Goal: Book appointment/travel/reservation

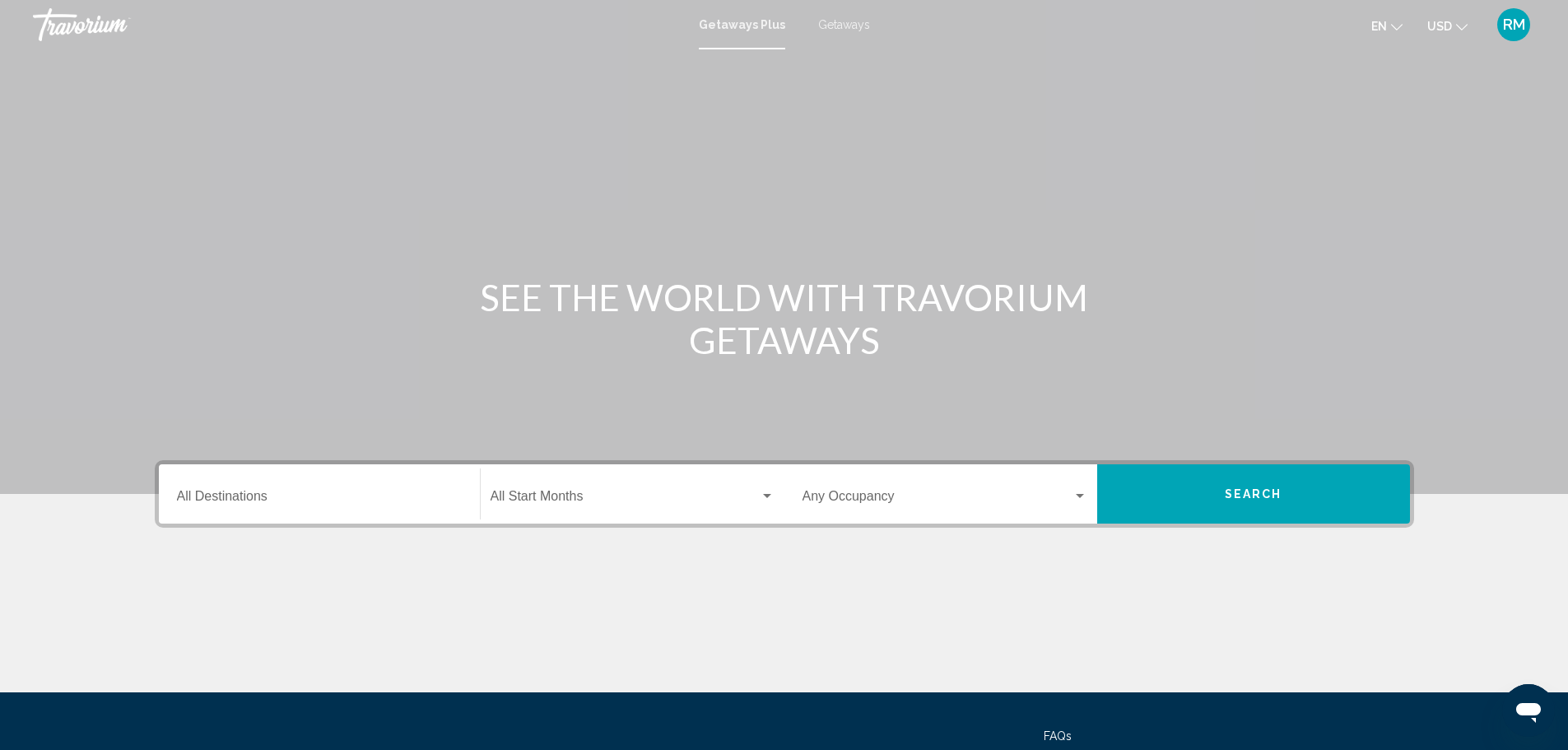
click at [1219, 477] on button "Search" at bounding box center [1253, 493] width 312 height 59
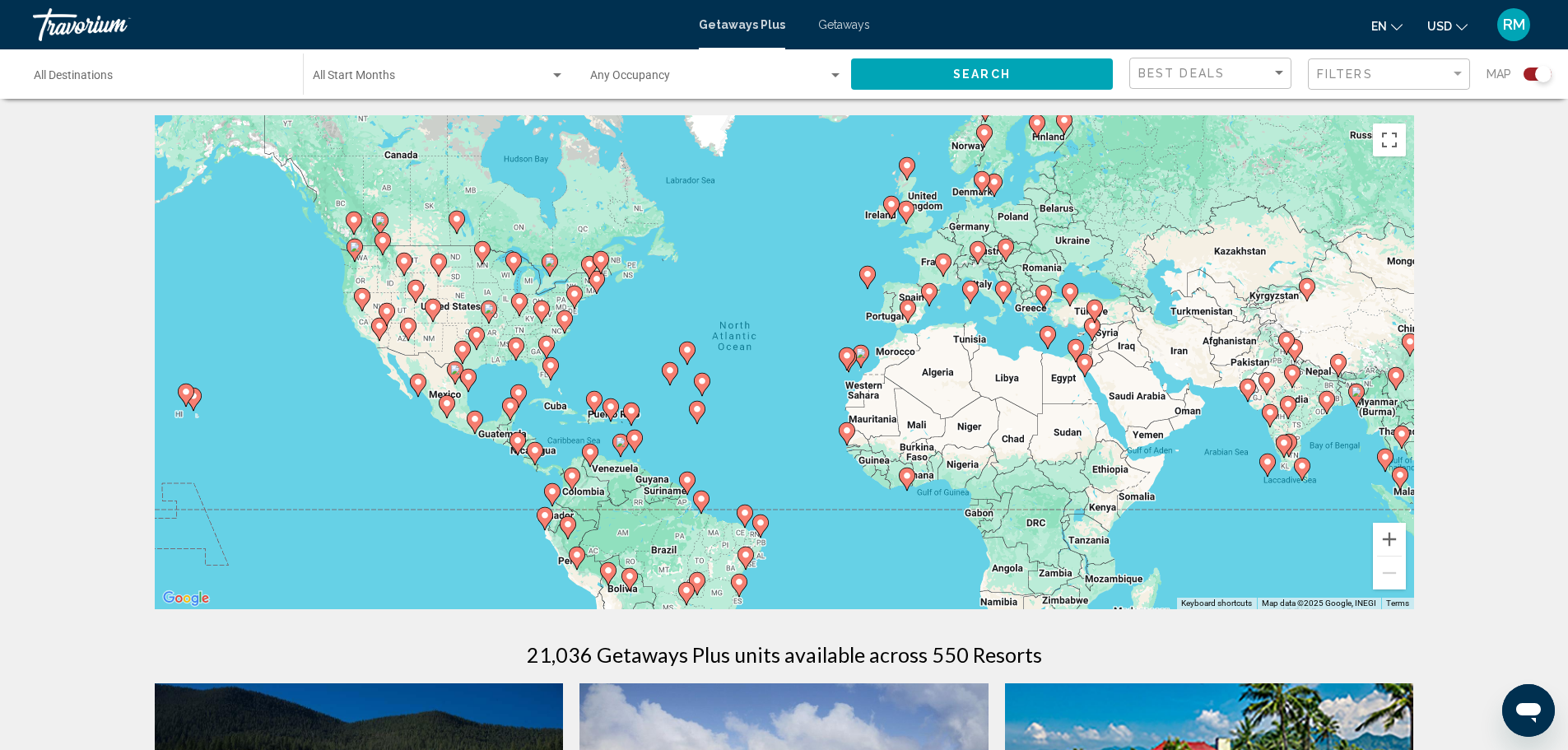
click at [552, 368] on image "Main content" at bounding box center [550, 365] width 10 height 10
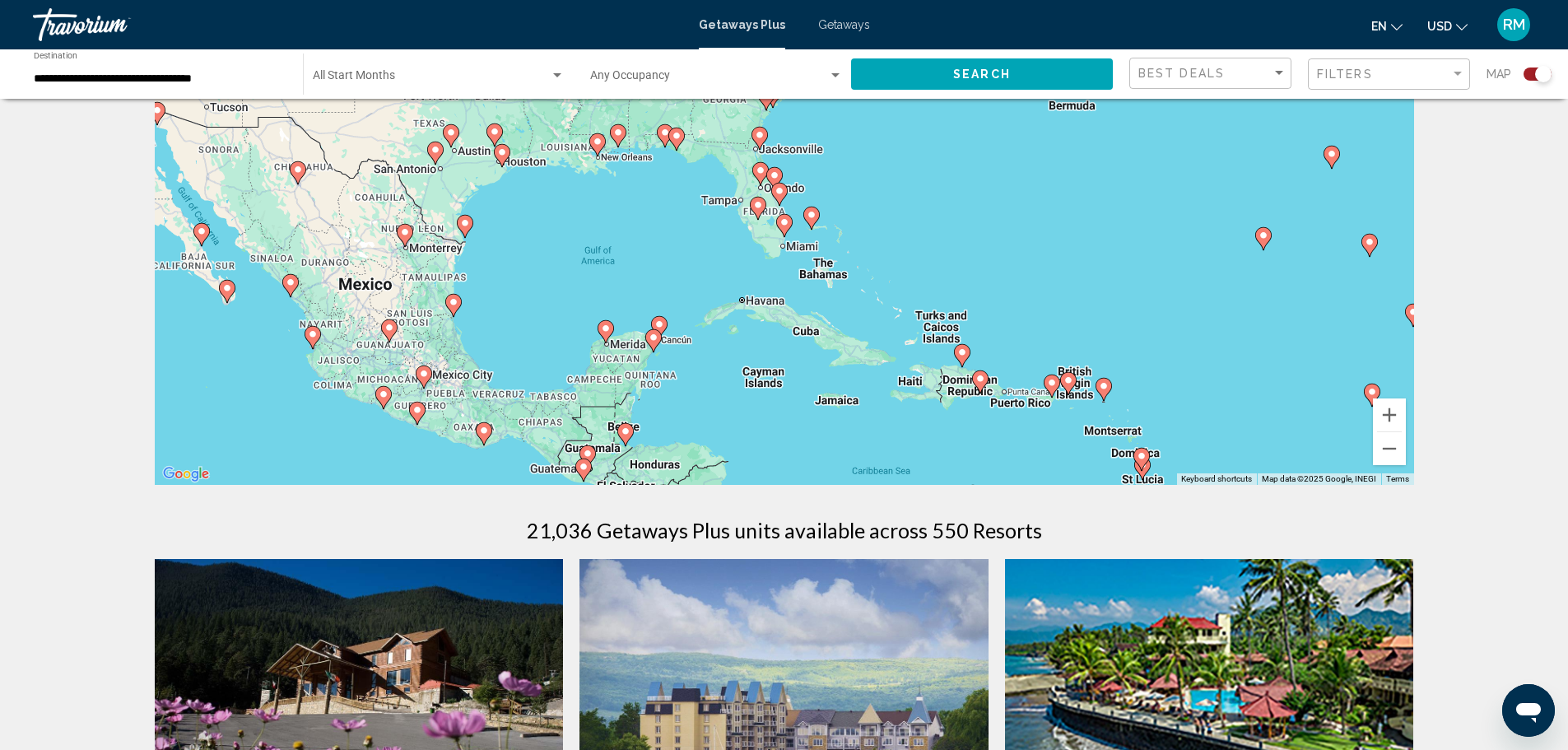
scroll to position [82, 0]
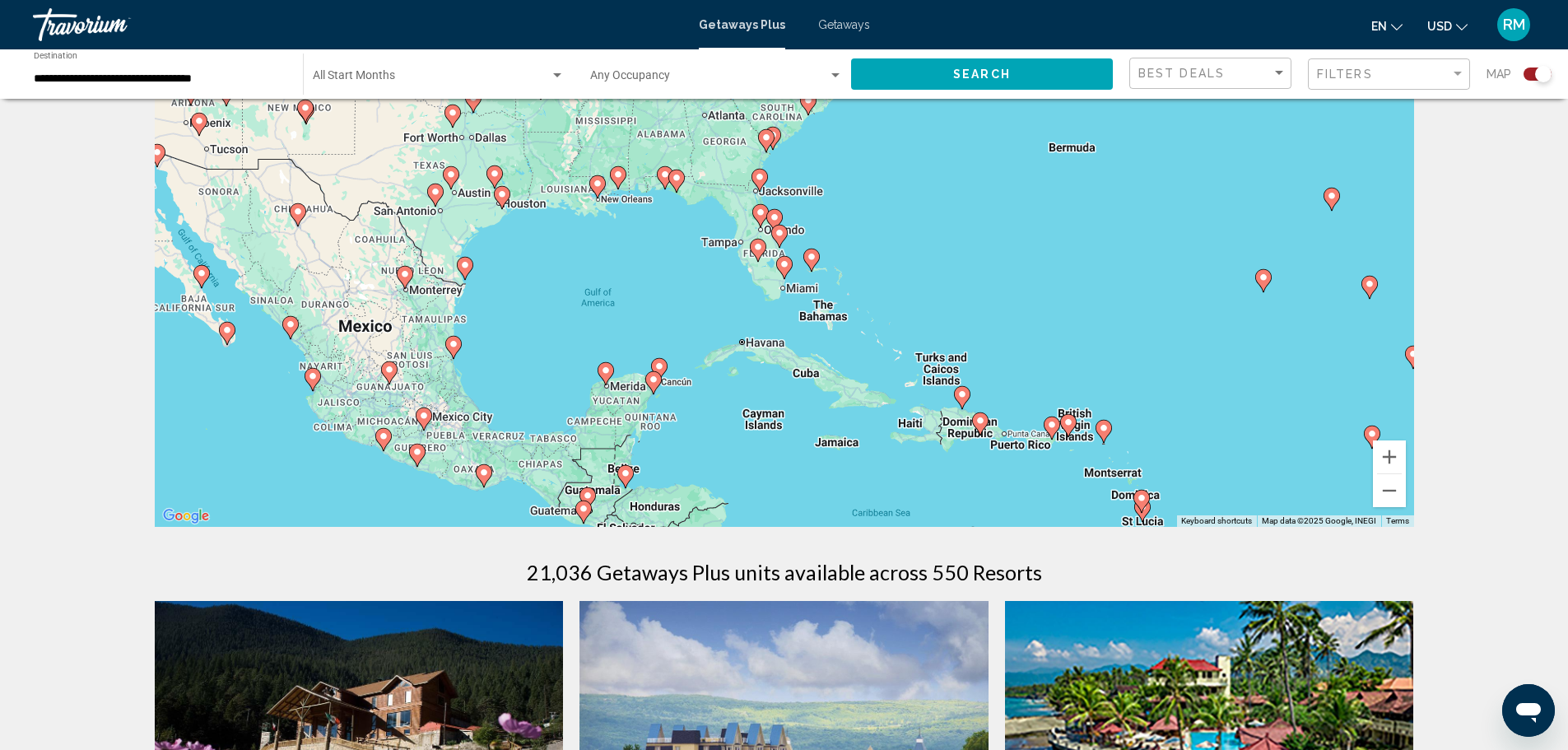
click at [764, 268] on div "To navigate, press the arrow keys. To activate drag with keyboard, press Alt + …" at bounding box center [784, 280] width 1259 height 494
click at [785, 269] on icon "Main content" at bounding box center [784, 267] width 15 height 21
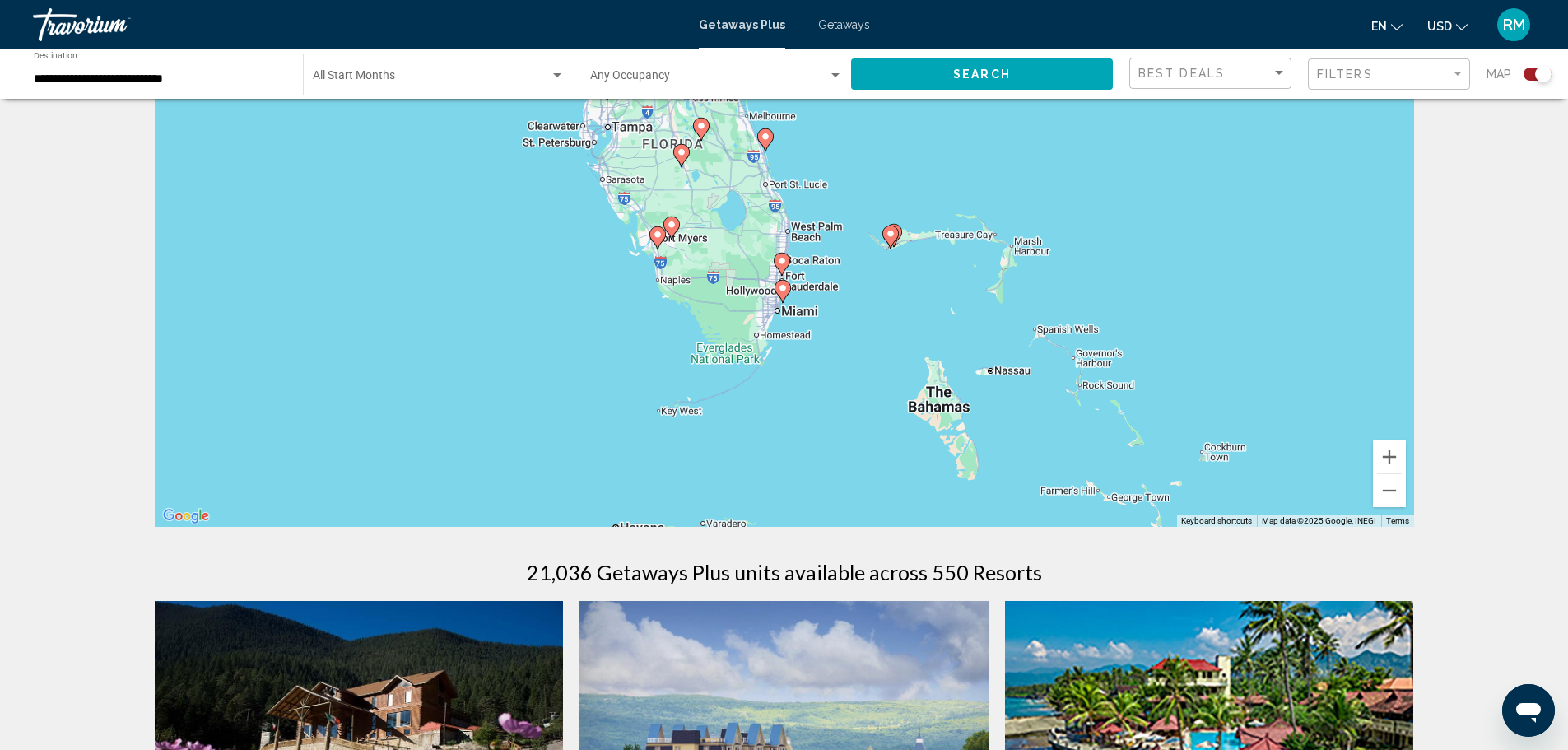
click at [784, 293] on icon "Main content" at bounding box center [782, 291] width 15 height 21
type input "**********"
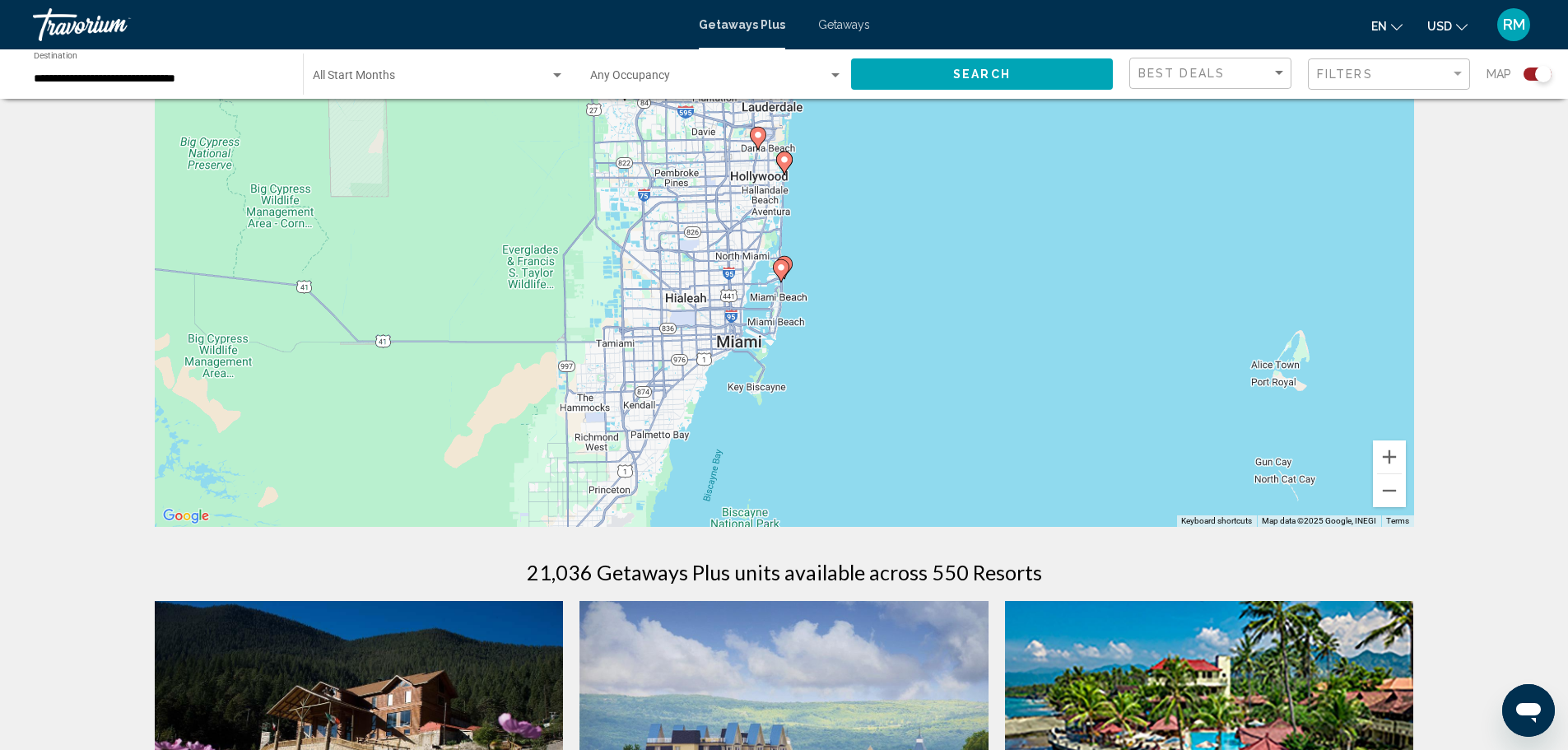
click at [782, 268] on image "Main content" at bounding box center [781, 267] width 10 height 10
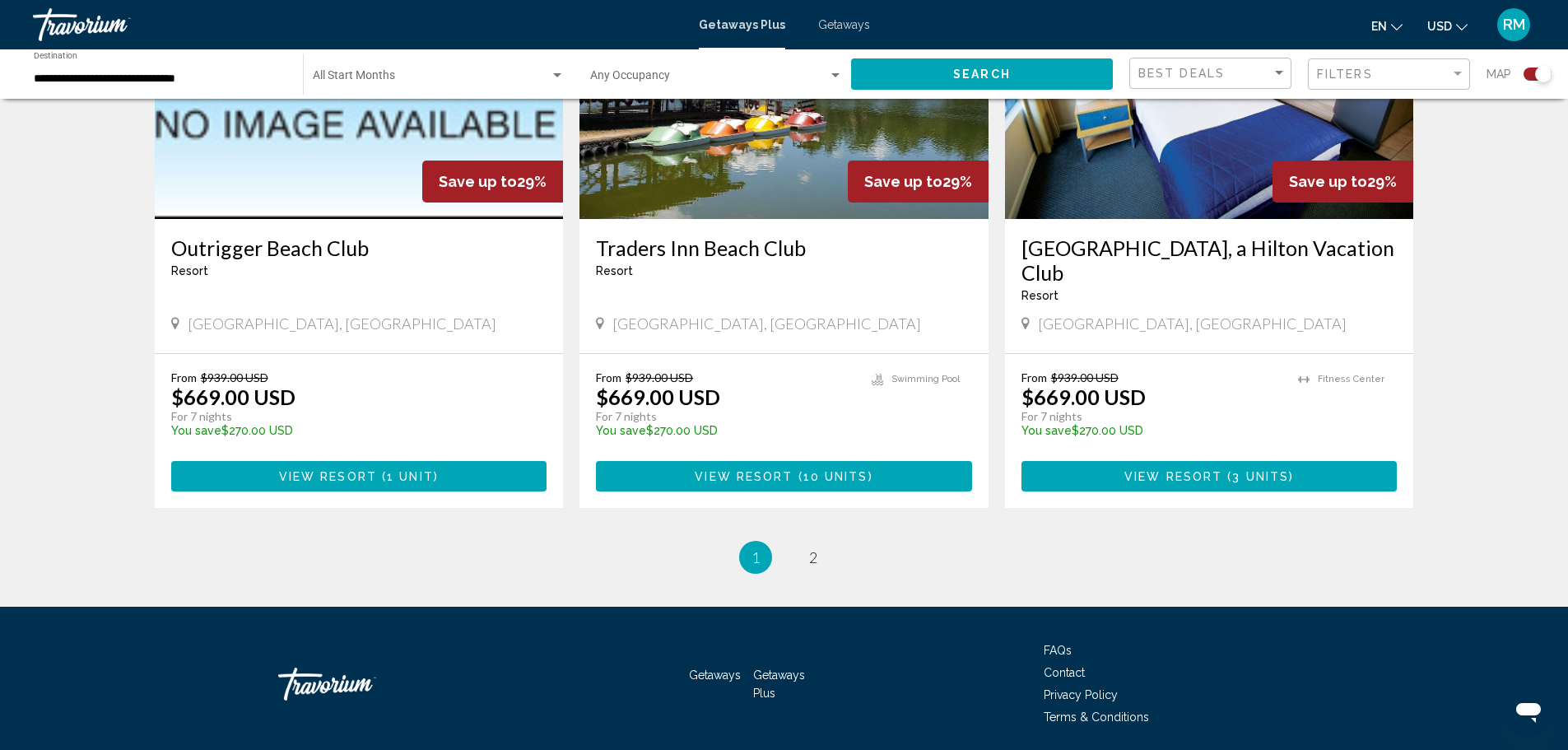
scroll to position [2222, 0]
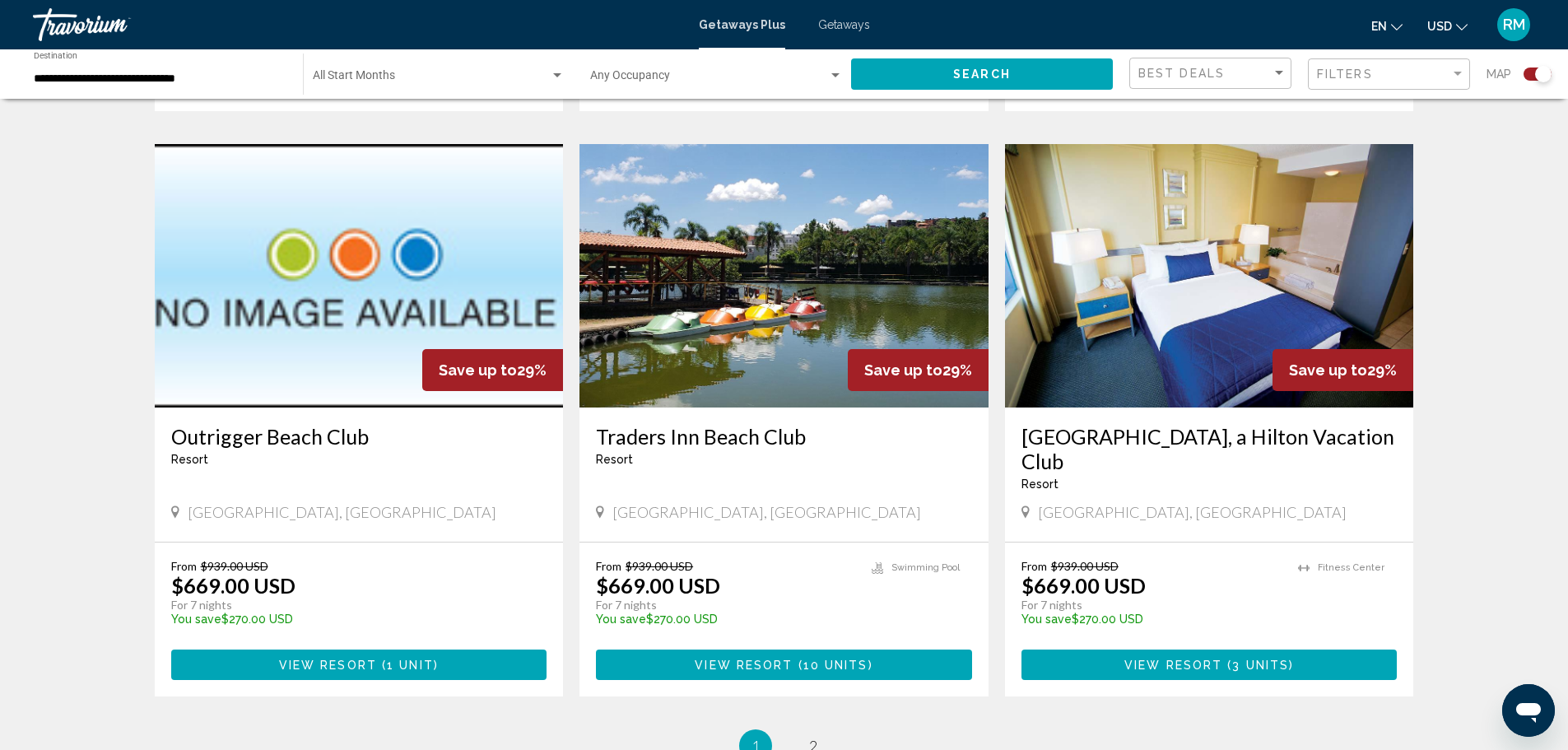
click at [420, 451] on div "[GEOGRAPHIC_DATA] - This is an adults only resort" at bounding box center [359, 451] width 376 height 55
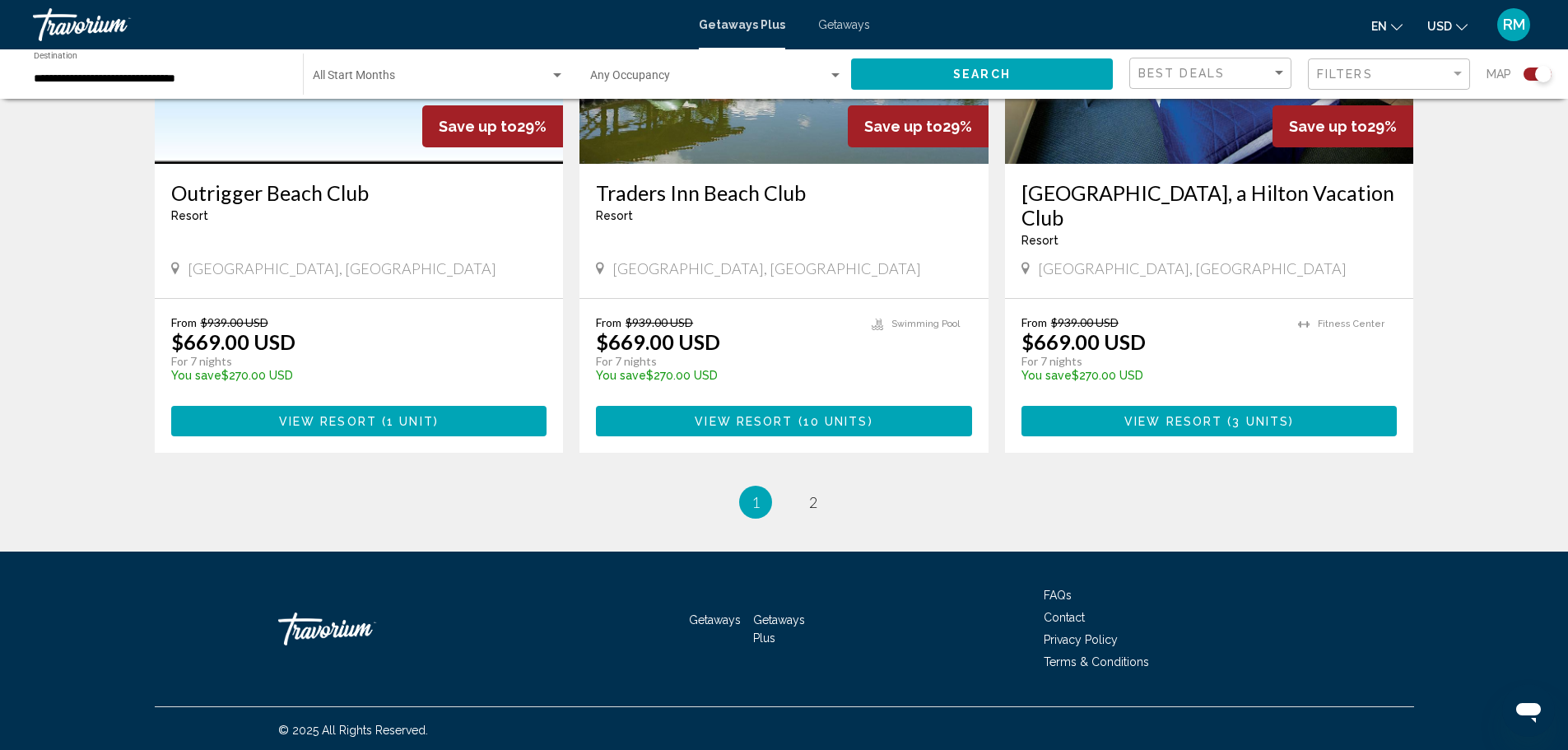
scroll to position [2468, 0]
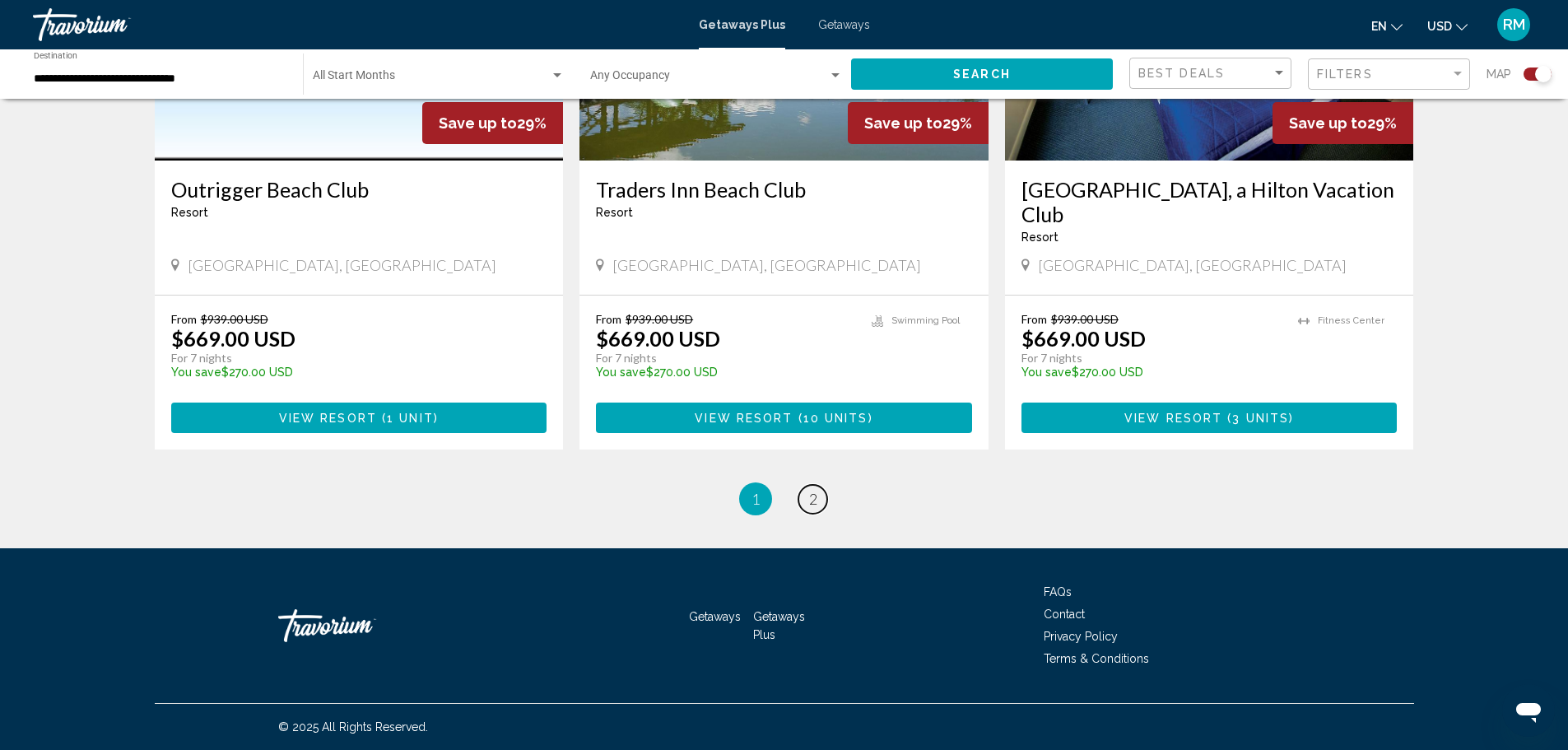
click at [804, 498] on link "page 2" at bounding box center [813, 499] width 29 height 29
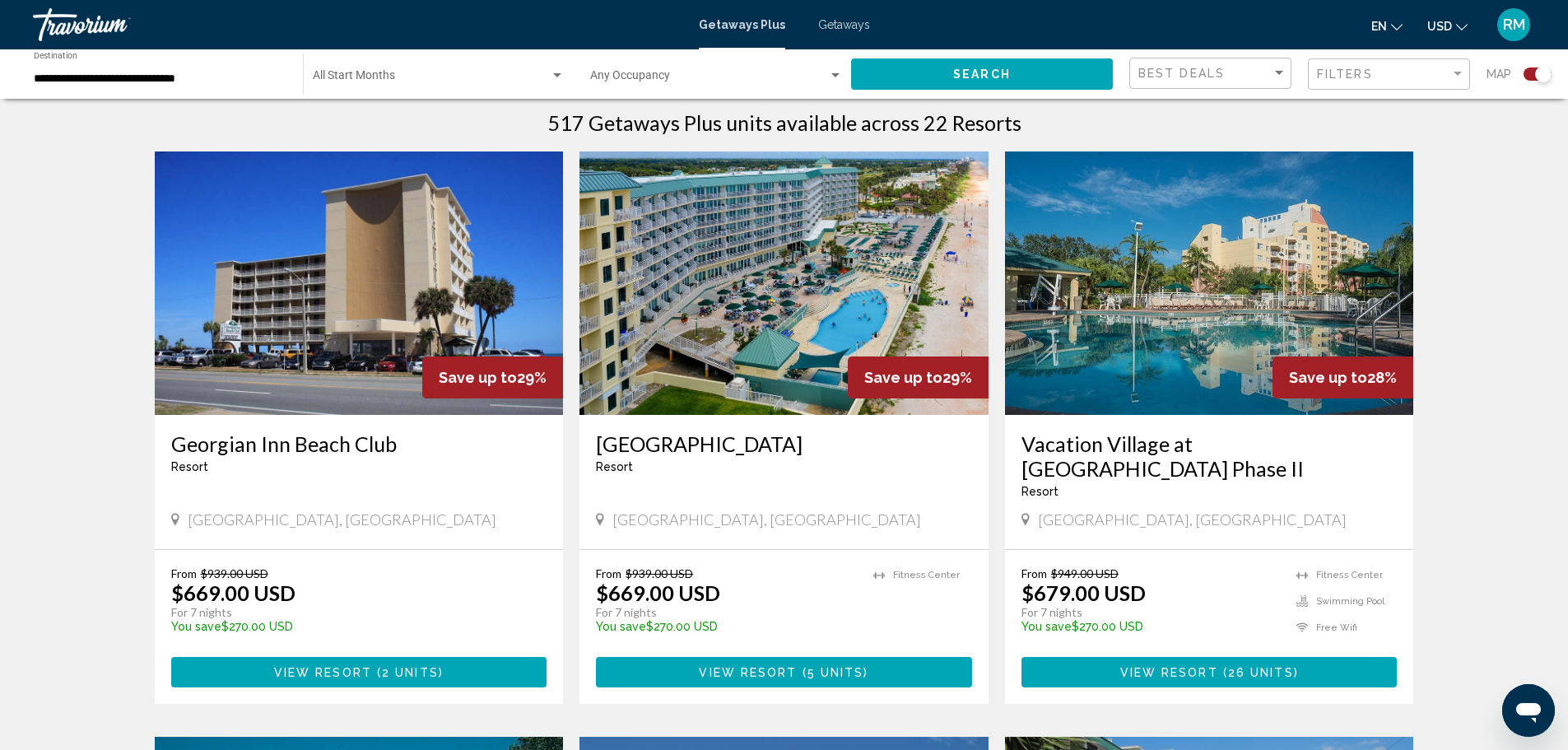
scroll to position [576, 0]
